Goal: Task Accomplishment & Management: Contribute content

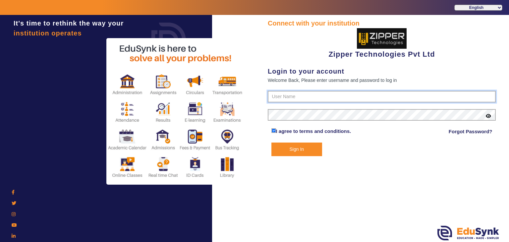
type input "1008790000"
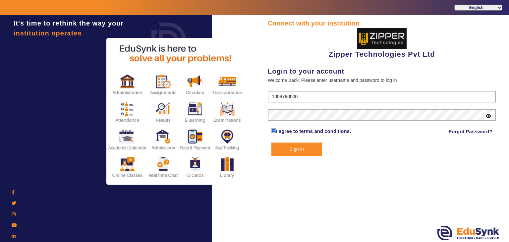
click at [285, 145] on button "Sign In" at bounding box center [296, 149] width 51 height 14
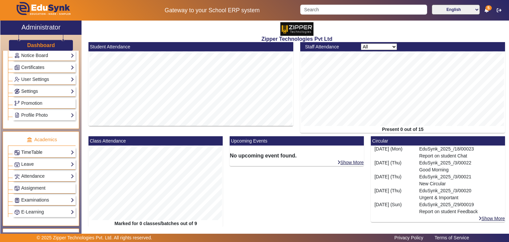
scroll to position [169, 0]
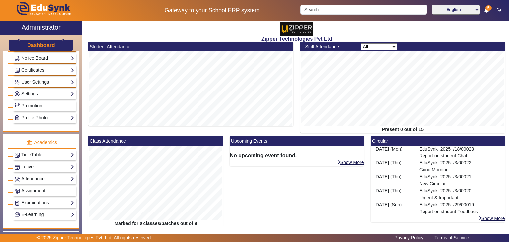
click at [42, 54] on link "Notice Board" at bounding box center [44, 58] width 60 height 8
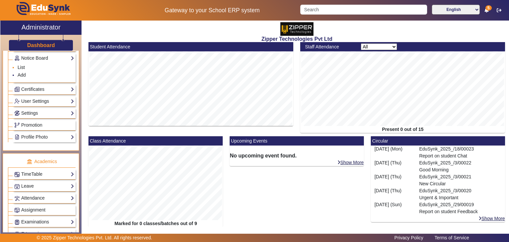
click at [21, 67] on link "List" at bounding box center [21, 67] width 7 height 5
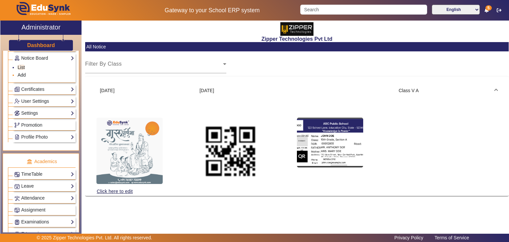
click at [20, 73] on link "Add" at bounding box center [22, 74] width 8 height 5
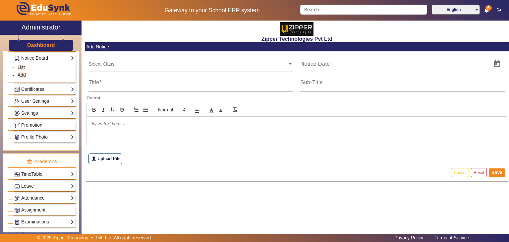
click at [24, 68] on link "List" at bounding box center [21, 67] width 7 height 5
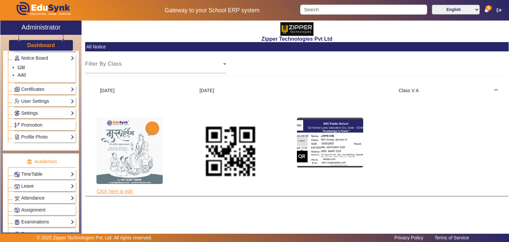
click at [118, 190] on link "Click here to edit" at bounding box center [114, 190] width 37 height 7
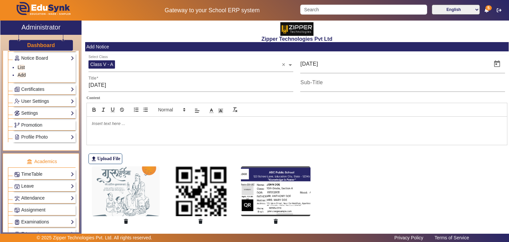
click at [130, 127] on div at bounding box center [297, 131] width 420 height 28
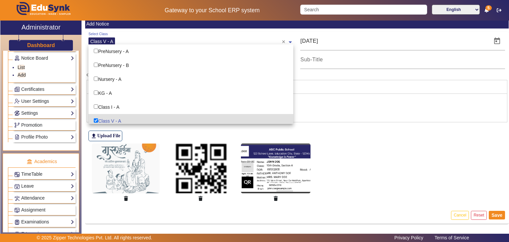
click at [232, 37] on div "Select Class Class V - A" at bounding box center [184, 40] width 193 height 15
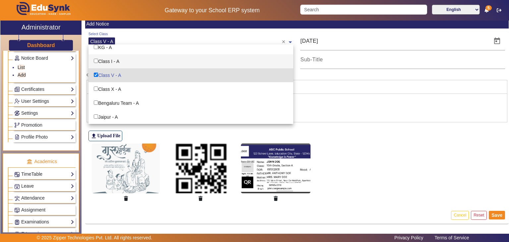
click at [114, 64] on div "Class I - A" at bounding box center [190, 61] width 205 height 14
checkbox input "true"
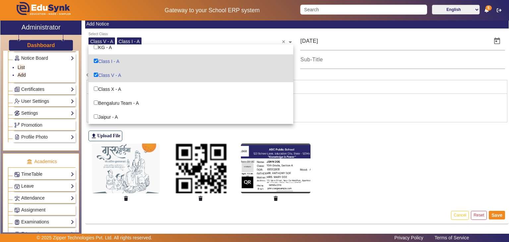
click at [94, 73] on input "Options List" at bounding box center [96, 75] width 4 height 4
checkbox input "false"
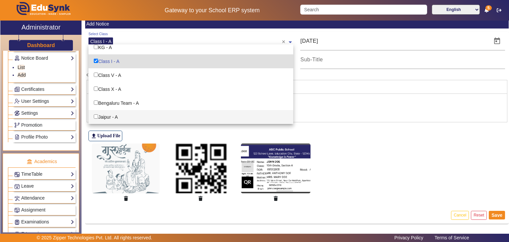
click at [314, 122] on div "file_upload Upload File" at bounding box center [296, 125] width 416 height 31
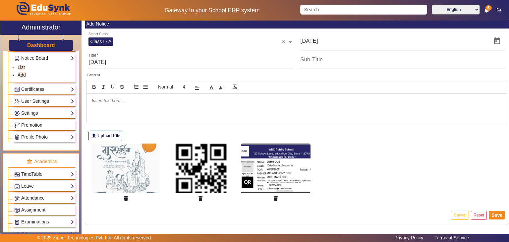
click at [24, 67] on link "List" at bounding box center [21, 67] width 7 height 5
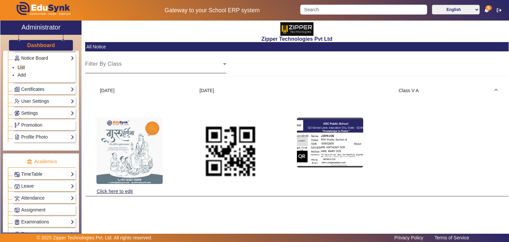
click at [123, 64] on div "Select Class" at bounding box center [154, 67] width 138 height 8
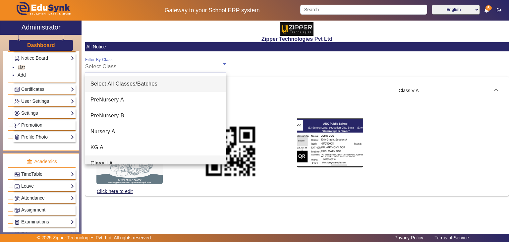
scroll to position [73, 0]
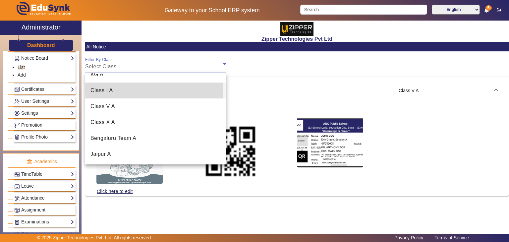
click at [124, 88] on mat-option "Class I A" at bounding box center [155, 90] width 141 height 16
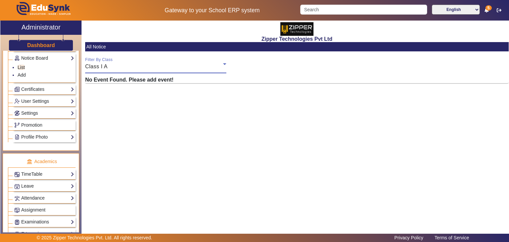
click at [148, 66] on div "Class I A" at bounding box center [154, 67] width 138 height 8
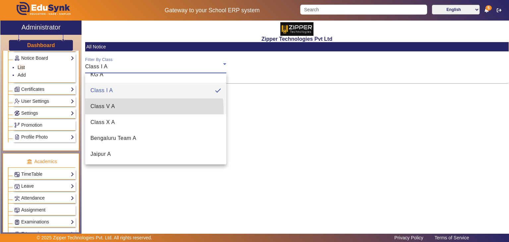
click at [111, 112] on mat-option "Class V A" at bounding box center [155, 106] width 141 height 16
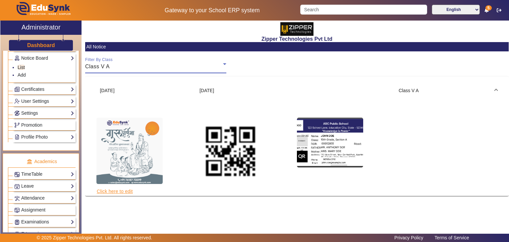
click at [117, 193] on link "Click here to edit" at bounding box center [114, 190] width 37 height 7
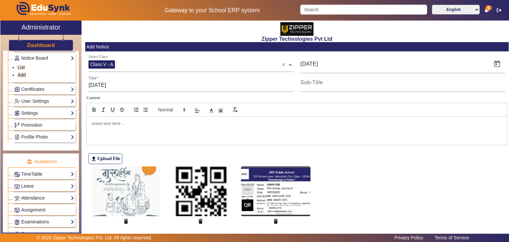
click at [157, 130] on div at bounding box center [297, 131] width 420 height 28
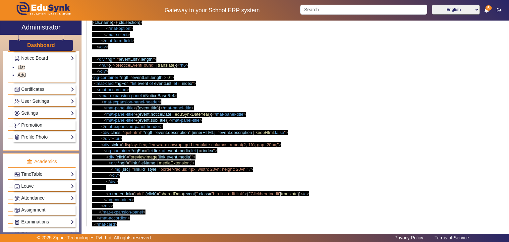
scroll to position [457, 0]
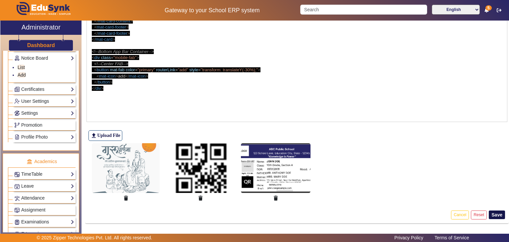
click at [488, 213] on button "Save" at bounding box center [496, 214] width 16 height 9
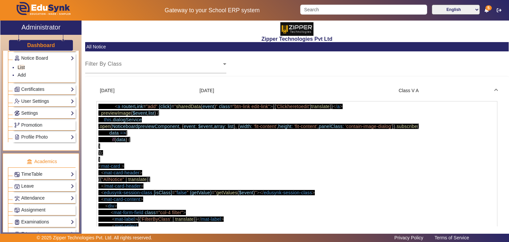
click at [490, 89] on div "Class V A" at bounding box center [445, 90] width 100 height 7
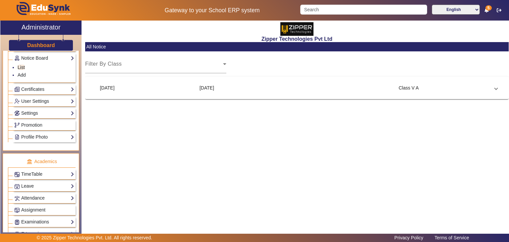
click at [490, 89] on div "Class V A" at bounding box center [445, 87] width 100 height 7
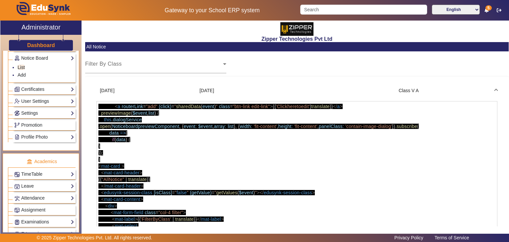
click at [468, 87] on div "Class V A" at bounding box center [445, 90] width 100 height 7
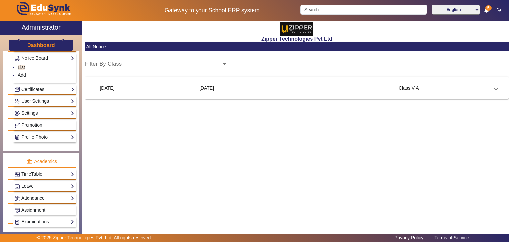
click at [182, 90] on div "[DATE]" at bounding box center [146, 87] width 100 height 7
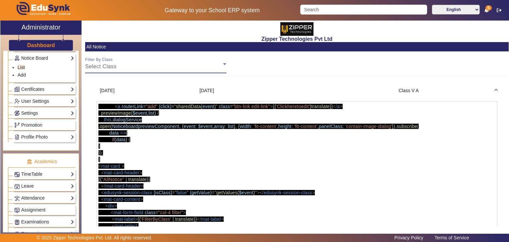
click at [158, 69] on div "Select Class" at bounding box center [154, 67] width 138 height 8
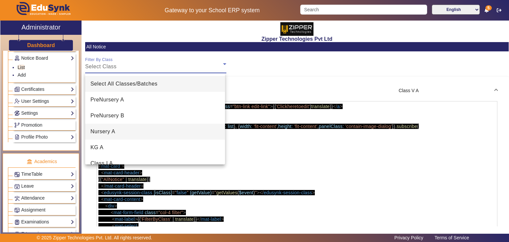
scroll to position [73, 0]
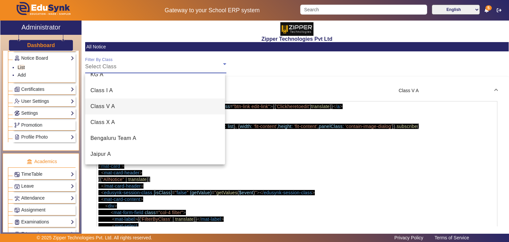
click at [106, 107] on span "Class V A" at bounding box center [102, 106] width 25 height 8
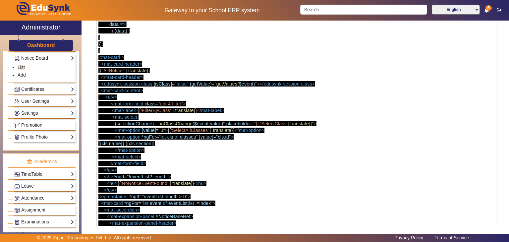
scroll to position [173, 0]
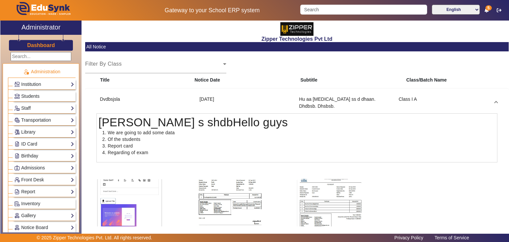
click at [470, 98] on mat-expansion-panel-header "Dvdbsjsla [DATE] Hu aa [MEDICAL_DATA] ss d dhaan. Dhdbsb. Dhsbsb. Class I A" at bounding box center [296, 102] width 417 height 21
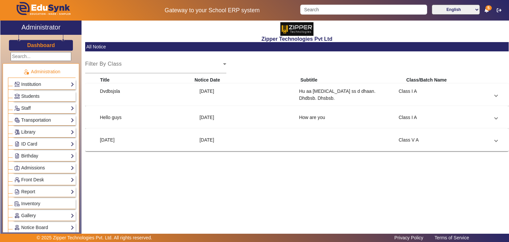
click at [410, 124] on mat-expansion-panel-header "Hello guys [DATE] How are you Class I A" at bounding box center [296, 117] width 417 height 16
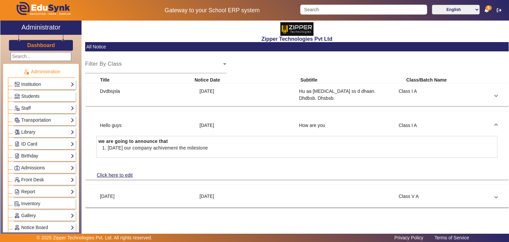
click at [410, 124] on div "Class I A" at bounding box center [445, 125] width 100 height 7
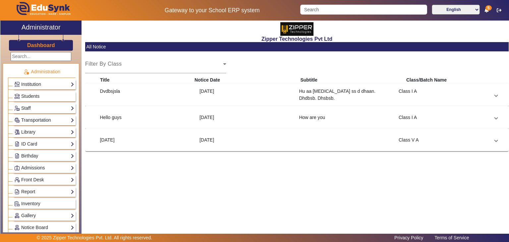
click at [354, 144] on mat-expansion-panel-header "[DATE] [DATE] Class V A" at bounding box center [296, 140] width 417 height 16
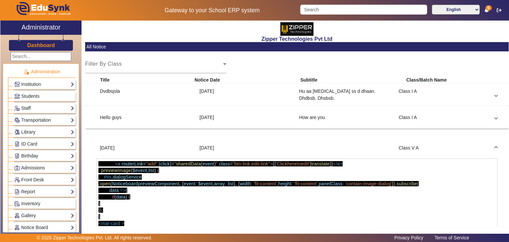
click at [354, 144] on div at bounding box center [345, 147] width 100 height 7
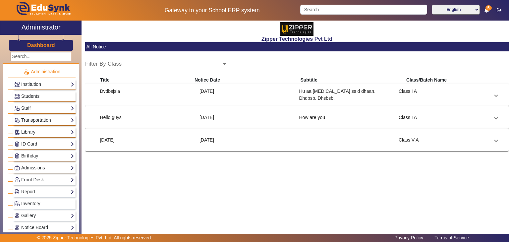
click at [355, 142] on div at bounding box center [345, 139] width 100 height 7
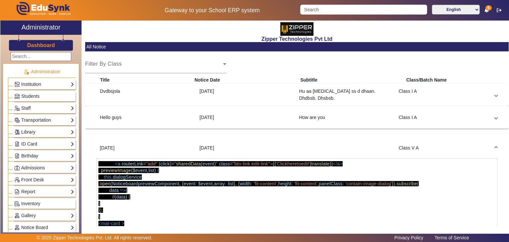
click at [340, 140] on mat-expansion-panel-header "[DATE] [DATE] Class V A" at bounding box center [296, 147] width 417 height 21
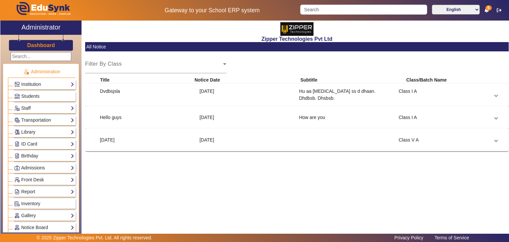
click at [345, 121] on mat-expansion-panel-header "Hello guys [DATE] How are you Class I A" at bounding box center [296, 117] width 417 height 16
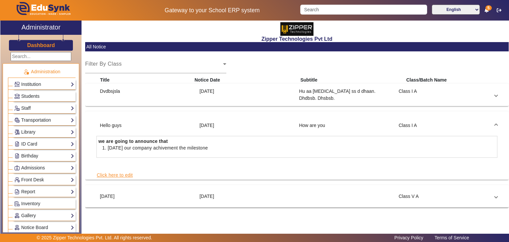
click at [128, 174] on link "Click here to edit" at bounding box center [114, 174] width 37 height 7
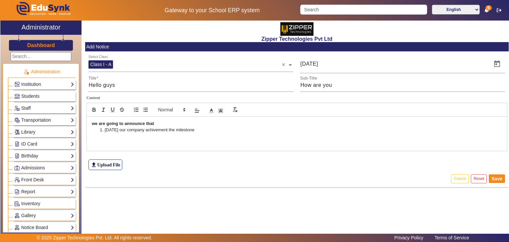
click at [111, 143] on div "we are going to announce that [DATE] our company achivement the milestone" at bounding box center [297, 134] width 420 height 34
click at [109, 146] on div "we are going to announce that [DATE] our company achivement the milestone" at bounding box center [297, 134] width 420 height 34
click at [218, 121] on p "we are going to announce that" at bounding box center [297, 124] width 410 height 6
click at [211, 135] on div "we are going to announce that [DATE] our company achivement the milestone" at bounding box center [297, 134] width 420 height 34
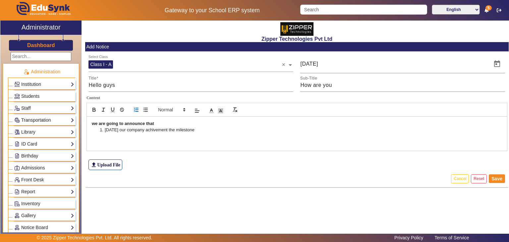
click at [211, 135] on div "we are going to announce that [DATE] our company achivement the milestone" at bounding box center [297, 134] width 420 height 34
click at [462, 179] on button "Cancel" at bounding box center [460, 178] width 18 height 9
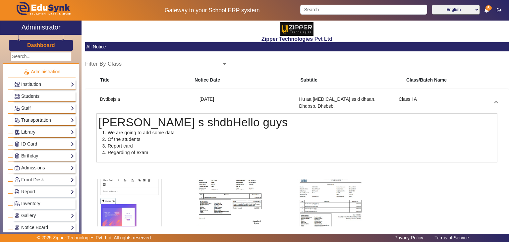
scroll to position [85, 0]
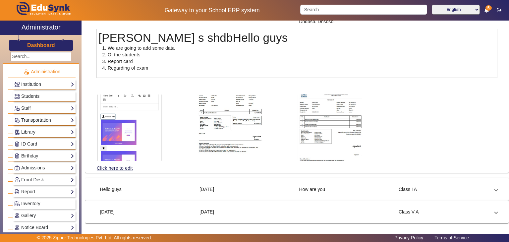
click at [224, 191] on div "[DATE]" at bounding box center [246, 189] width 100 height 7
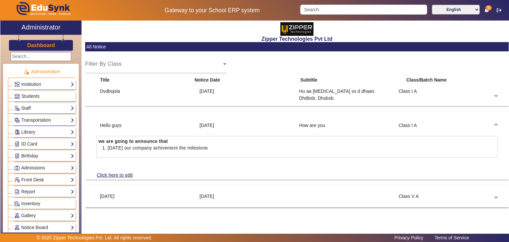
scroll to position [0, 0]
click at [122, 173] on link "Click here to edit" at bounding box center [114, 174] width 37 height 7
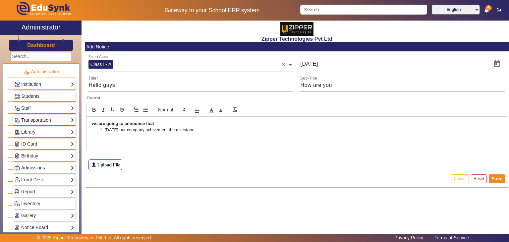
click at [103, 159] on div "file_upload Upload File" at bounding box center [296, 153] width 416 height 31
click at [102, 161] on label "file_upload Upload File" at bounding box center [105, 164] width 34 height 11
click at [0, 0] on input "file_upload Upload File" at bounding box center [0, 0] width 0 height 0
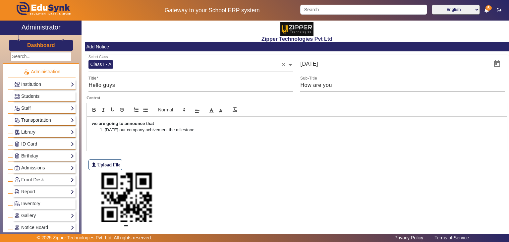
scroll to position [29, 0]
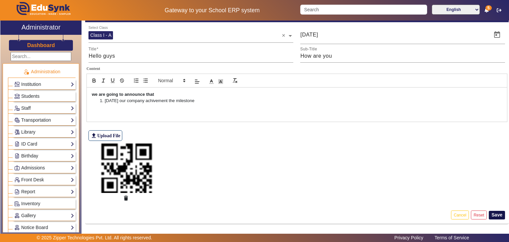
click at [497, 212] on button "Save" at bounding box center [496, 215] width 16 height 9
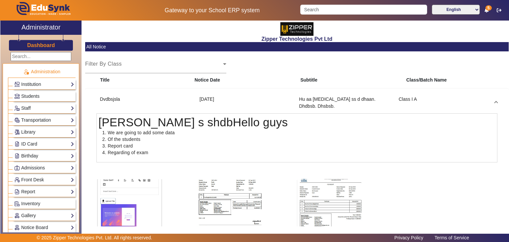
scroll to position [85, 0]
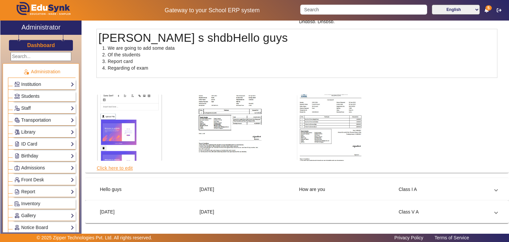
click at [116, 166] on link "Click here to edit" at bounding box center [114, 167] width 37 height 7
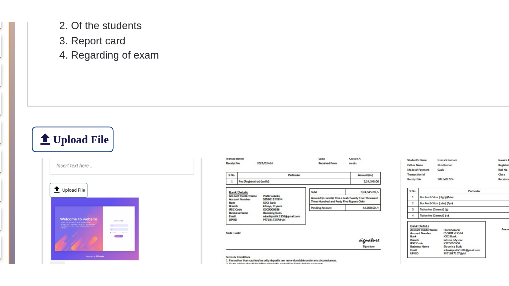
scroll to position [2, 0]
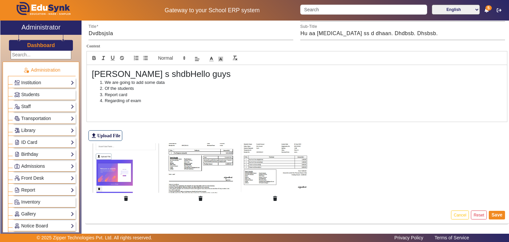
click at [139, 169] on img at bounding box center [126, 168] width 68 height 50
click at [121, 174] on img at bounding box center [126, 168] width 68 height 50
click at [199, 178] on img at bounding box center [200, 168] width 68 height 50
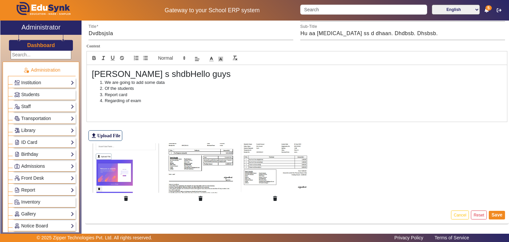
click at [350, 154] on figure at bounding box center [296, 174] width 416 height 66
click at [286, 170] on img at bounding box center [275, 168] width 68 height 50
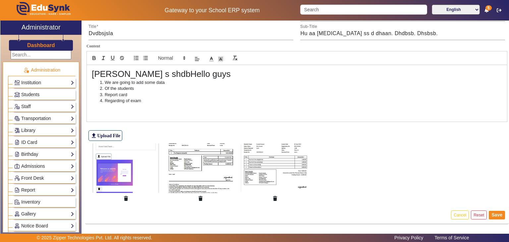
click at [121, 173] on img at bounding box center [126, 168] width 68 height 50
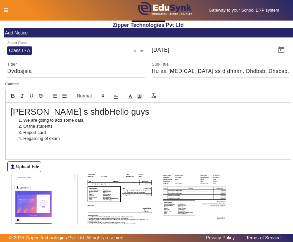
scroll to position [45, 0]
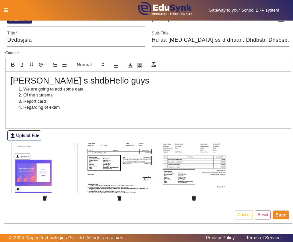
click at [113, 166] on img at bounding box center [119, 168] width 68 height 50
click at [238, 213] on button "Cancel" at bounding box center [244, 214] width 18 height 9
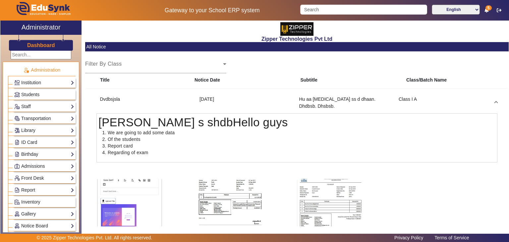
scroll to position [85, 0]
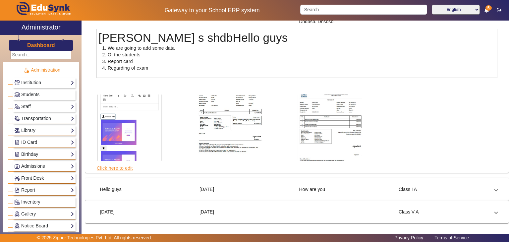
click at [119, 166] on link "Click here to edit" at bounding box center [114, 167] width 37 height 7
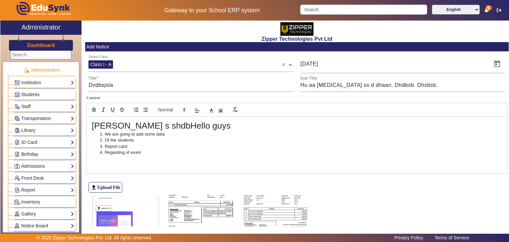
scroll to position [52, 0]
